Goal: Task Accomplishment & Management: Manage account settings

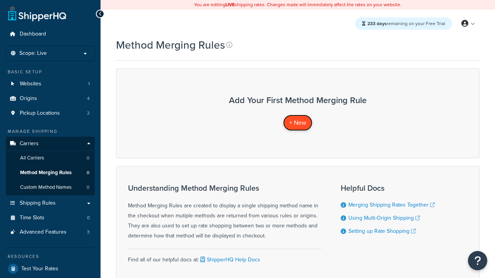
click at [298, 123] on span "+ New" at bounding box center [297, 122] width 17 height 9
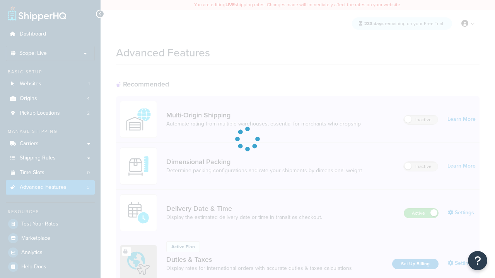
scroll to position [344, 0]
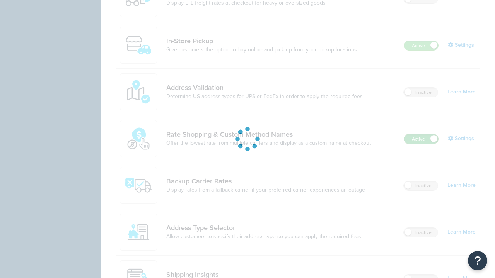
click at [421, 139] on label "Active" at bounding box center [421, 139] width 34 height 9
